Goal: Find contact information: Find contact information

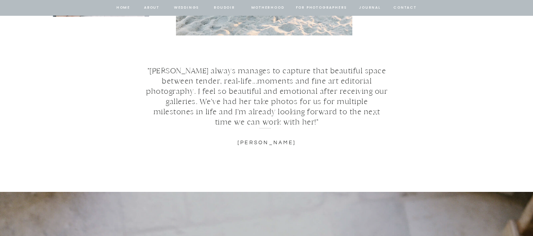
scroll to position [4039, 0]
click at [154, 7] on nav "about" at bounding box center [152, 7] width 17 height 7
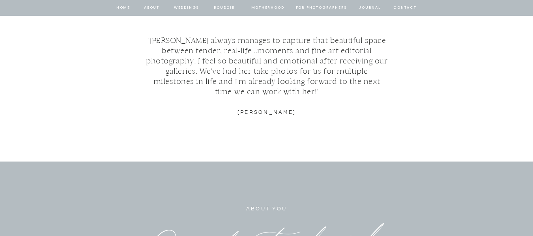
scroll to position [3359, 0]
drag, startPoint x: 47, startPoint y: 122, endPoint x: 214, endPoint y: 145, distance: 168.6
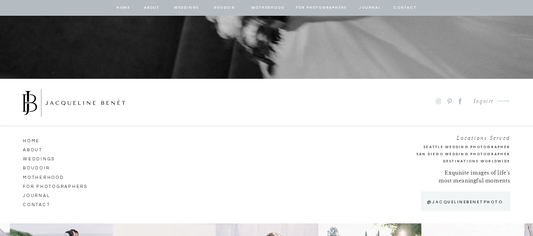
scroll to position [4424, 0]
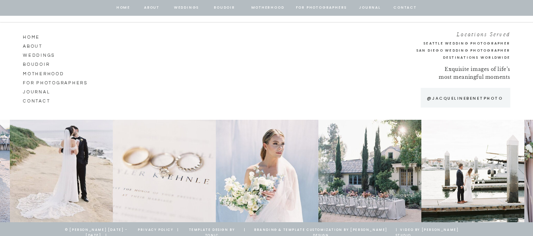
click at [152, 6] on nav "about" at bounding box center [152, 7] width 17 height 7
click at [151, 9] on nav "about" at bounding box center [152, 7] width 17 height 7
click at [34, 45] on nav "ABOUT" at bounding box center [45, 45] width 45 height 7
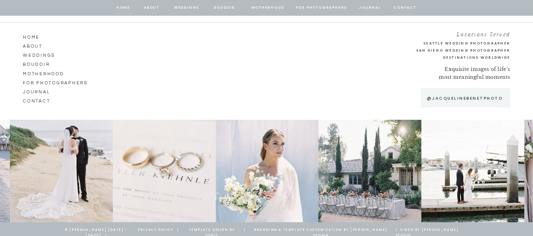
click at [31, 47] on nav "ABOUT" at bounding box center [45, 45] width 45 height 7
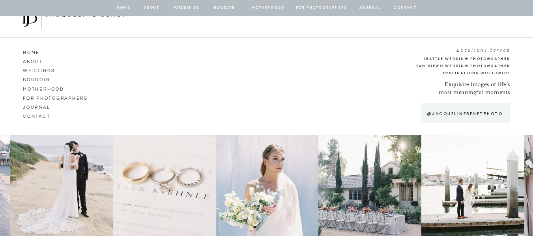
scroll to position [4424, 0]
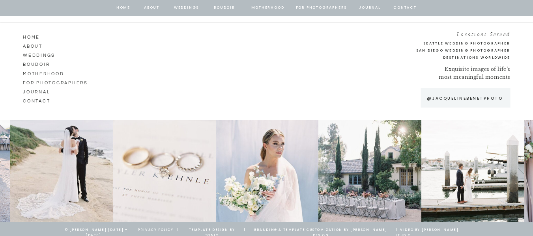
click at [35, 55] on nav "Weddings" at bounding box center [45, 54] width 45 height 7
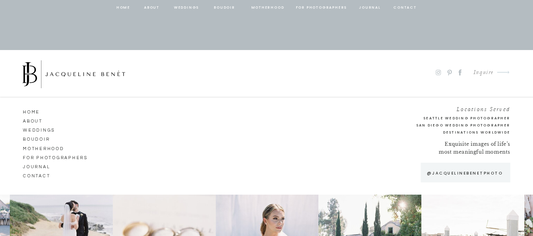
scroll to position [4309, 0]
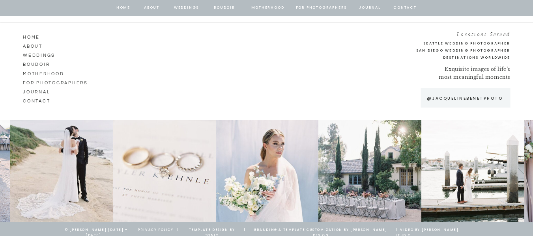
click at [186, 8] on nav "Weddings" at bounding box center [186, 7] width 27 height 7
click at [403, 4] on nav "contact" at bounding box center [405, 7] width 25 height 7
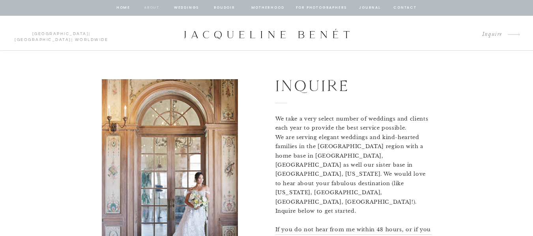
click at [148, 8] on nav "about" at bounding box center [152, 7] width 17 height 7
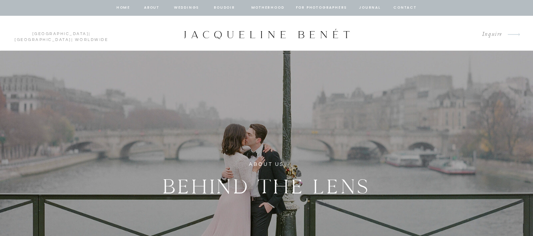
click at [405, 9] on nav "contact" at bounding box center [405, 7] width 25 height 7
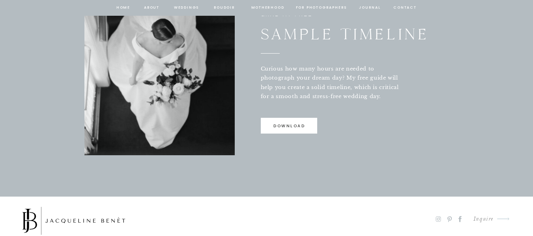
scroll to position [604, 0]
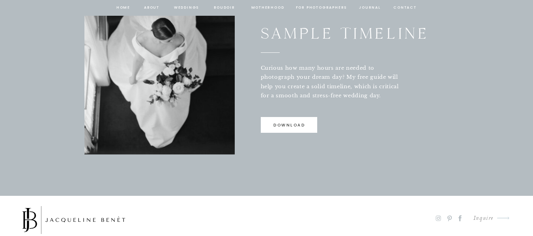
click at [269, 117] on div at bounding box center [289, 125] width 56 height 16
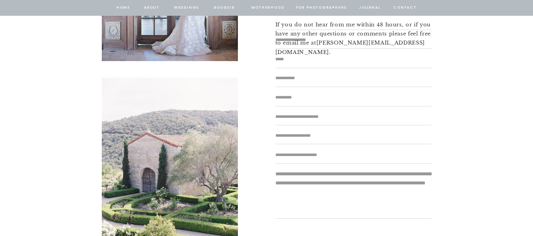
scroll to position [206, 0]
